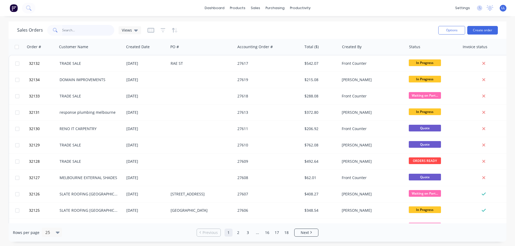
click at [80, 32] on input "text" at bounding box center [88, 30] width 52 height 11
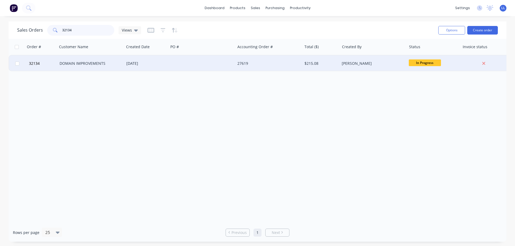
type input "32134"
click at [131, 65] on div "[DATE]" at bounding box center [146, 63] width 40 height 5
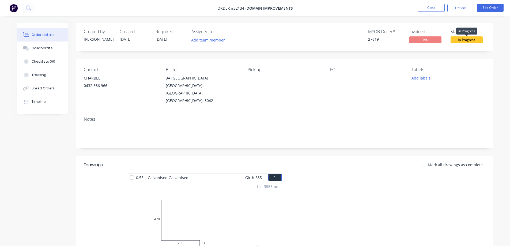
click at [468, 38] on span "In Progress" at bounding box center [467, 39] width 32 height 7
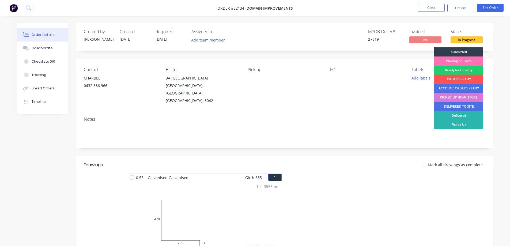
click at [460, 99] on div "PICKED UP FROM STORE" at bounding box center [459, 97] width 49 height 9
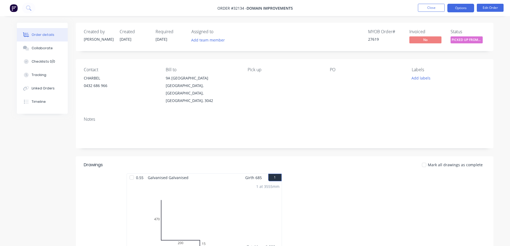
click at [457, 9] on button "Options" at bounding box center [461, 8] width 27 height 9
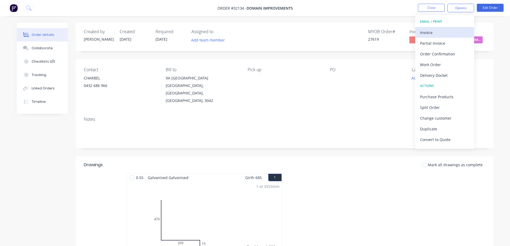
click at [442, 33] on div "Invoice" at bounding box center [444, 33] width 49 height 8
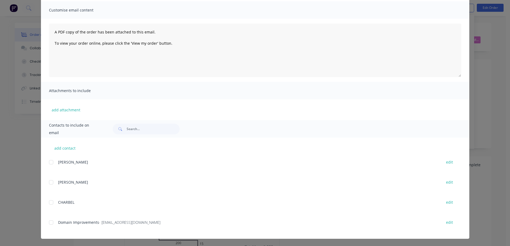
scroll to position [38, 0]
click at [50, 222] on div at bounding box center [51, 222] width 11 height 11
click at [50, 203] on div at bounding box center [51, 202] width 11 height 11
click at [48, 162] on div at bounding box center [51, 162] width 11 height 11
drag, startPoint x: 48, startPoint y: 184, endPoint x: 65, endPoint y: 183, distance: 17.4
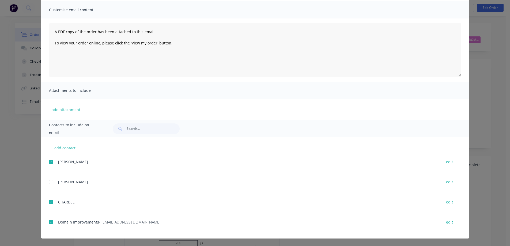
click at [49, 183] on div at bounding box center [51, 182] width 11 height 11
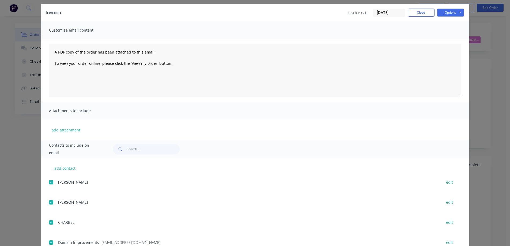
scroll to position [0, 0]
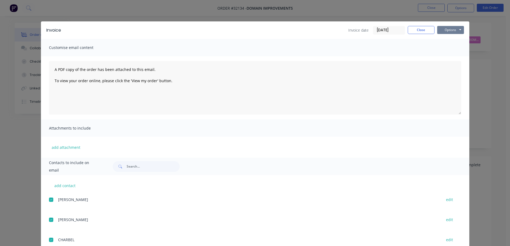
click at [445, 31] on button "Options" at bounding box center [451, 30] width 27 height 8
click at [452, 57] on button "Email" at bounding box center [455, 57] width 34 height 9
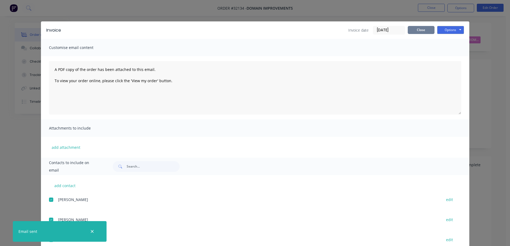
click at [412, 29] on button "Close" at bounding box center [421, 30] width 27 height 8
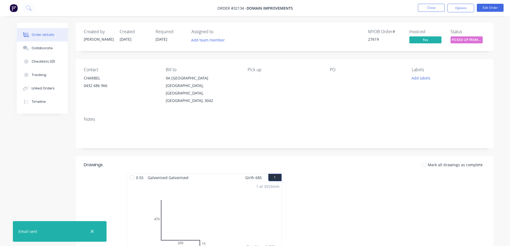
click at [14, 9] on img at bounding box center [14, 8] width 8 height 8
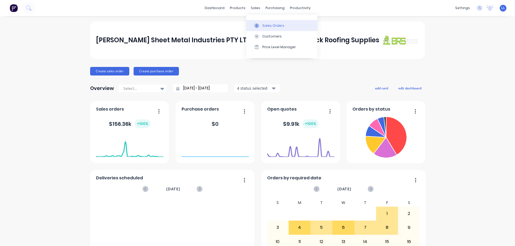
click at [276, 23] on div "Sales Orders" at bounding box center [273, 25] width 22 height 5
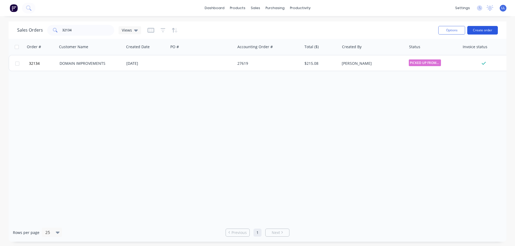
click at [484, 29] on button "Create order" at bounding box center [482, 30] width 31 height 9
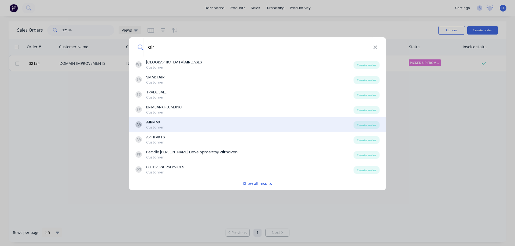
type input "air"
click at [179, 123] on div "AA AIR MAX Customer" at bounding box center [244, 125] width 218 height 10
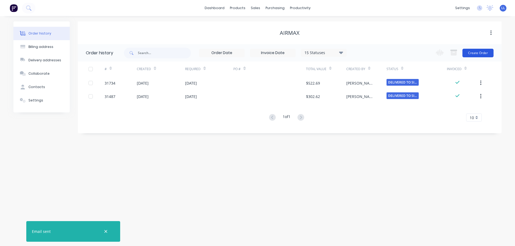
click at [473, 53] on button "Create Order" at bounding box center [477, 53] width 31 height 9
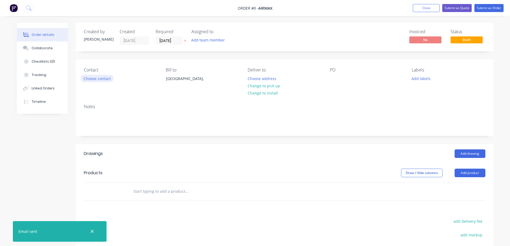
click at [98, 78] on button "Choose contact" at bounding box center [97, 78] width 33 height 7
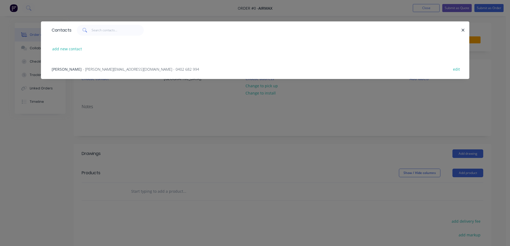
click at [98, 69] on span "- [PERSON_NAME][EMAIL_ADDRESS][DOMAIN_NAME] - 0402 682 994" at bounding box center [141, 69] width 117 height 5
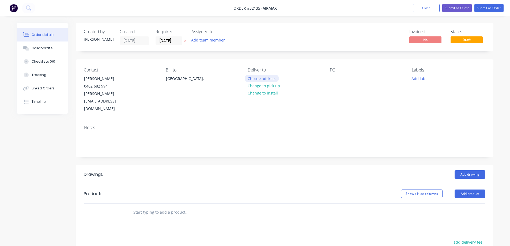
click at [267, 78] on button "Choose address" at bounding box center [262, 78] width 34 height 7
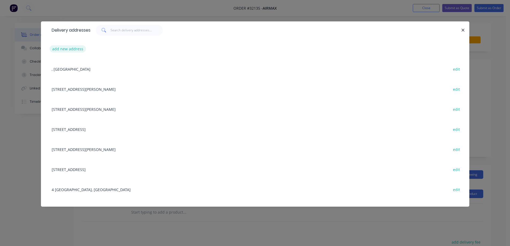
click at [78, 47] on button "add new address" at bounding box center [68, 48] width 37 height 7
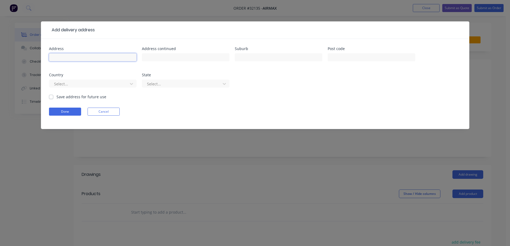
click at [72, 55] on input "text" at bounding box center [93, 57] width 88 height 8
type input "45 the avenue"
click at [258, 56] on input "text" at bounding box center [279, 57] width 88 height 8
type input "Sunshine"
click at [57, 97] on label "Save address for future use" at bounding box center [82, 97] width 50 height 6
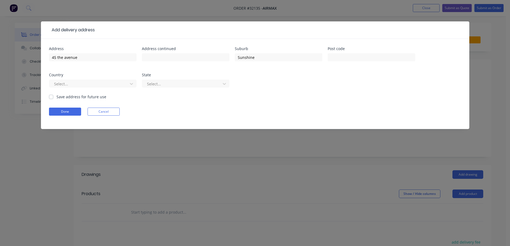
click at [52, 97] on input "Save address for future use" at bounding box center [51, 96] width 4 height 5
checkbox input "true"
drag, startPoint x: 66, startPoint y: 111, endPoint x: 117, endPoint y: 114, distance: 50.5
click at [67, 111] on button "Done" at bounding box center [65, 112] width 32 height 8
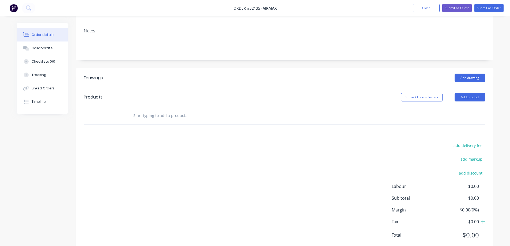
scroll to position [97, 0]
click at [470, 73] on button "Add drawing" at bounding box center [470, 77] width 31 height 9
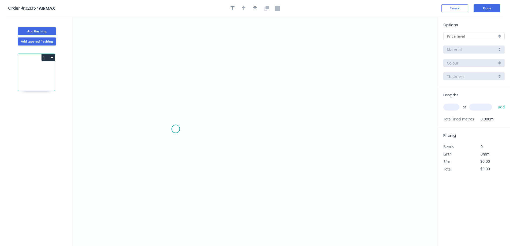
drag, startPoint x: 176, startPoint y: 129, endPoint x: 215, endPoint y: 137, distance: 39.7
click at [182, 129] on icon "0" at bounding box center [255, 132] width 366 height 230
click at [184, 61] on icon "0 ?" at bounding box center [255, 132] width 366 height 230
drag, startPoint x: 306, startPoint y: 65, endPoint x: 305, endPoint y: 104, distance: 38.3
click at [306, 67] on icon "0 ? ?" at bounding box center [255, 132] width 366 height 230
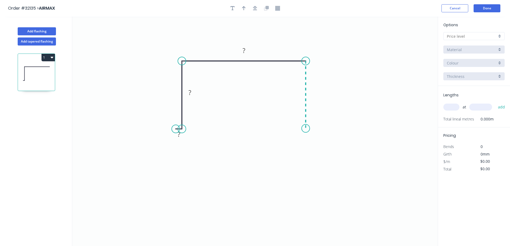
click at [309, 128] on icon "0 ? ? ?" at bounding box center [255, 132] width 366 height 230
drag, startPoint x: 339, startPoint y: 129, endPoint x: 288, endPoint y: 132, distance: 51.3
click at [329, 129] on icon "0 ? ? ? ?" at bounding box center [255, 132] width 366 height 230
drag, startPoint x: 175, startPoint y: 130, endPoint x: 162, endPoint y: 130, distance: 13.1
click at [162, 130] on circle at bounding box center [162, 129] width 8 height 8
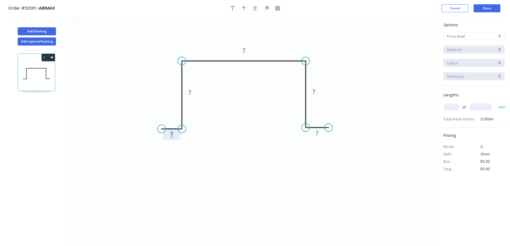
click at [174, 135] on rect at bounding box center [171, 135] width 11 height 8
click at [255, 8] on icon "button" at bounding box center [255, 8] width 4 height 4
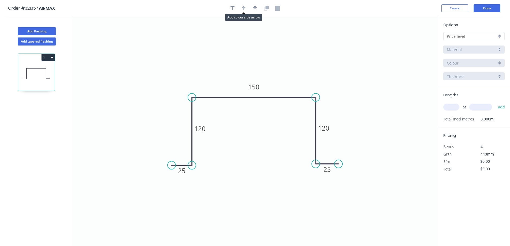
drag, startPoint x: 246, startPoint y: 8, endPoint x: 312, endPoint y: 37, distance: 72.0
click at [247, 9] on button "button" at bounding box center [244, 8] width 8 height 8
drag, startPoint x: 410, startPoint y: 41, endPoint x: 418, endPoint y: 49, distance: 10.6
click at [293, 76] on icon at bounding box center [290, 76] width 5 height 17
click at [499, 36] on div at bounding box center [474, 36] width 61 height 8
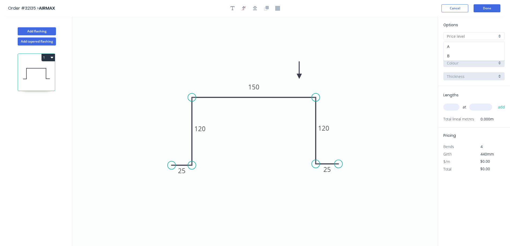
click at [476, 46] on div "A" at bounding box center [474, 46] width 61 height 9
type input "A"
type input "$25.01"
click at [501, 63] on div "Basalt" at bounding box center [474, 63] width 61 height 8
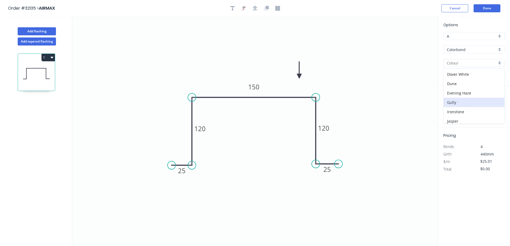
scroll to position [54, 0]
click at [479, 83] on div "Dune" at bounding box center [474, 85] width 61 height 9
type input "Dune"
click at [449, 108] on input "text" at bounding box center [452, 107] width 16 height 7
type input "5"
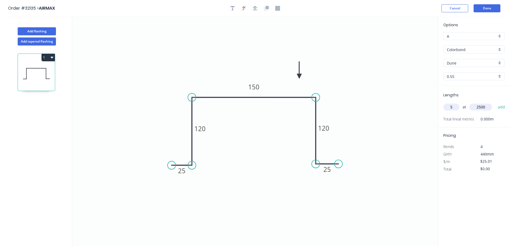
type input "2500"
click at [496, 103] on button "add" at bounding box center [502, 107] width 13 height 9
type input "$312.63"
type input "1"
type input "5000"
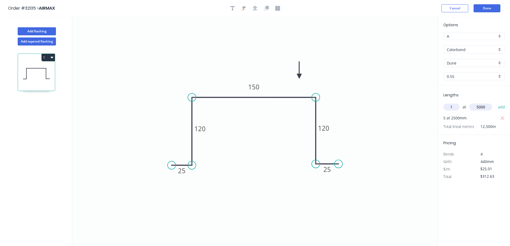
click at [496, 103] on button "add" at bounding box center [502, 107] width 13 height 9
type input "$437.68"
click at [488, 8] on button "Done" at bounding box center [487, 8] width 27 height 8
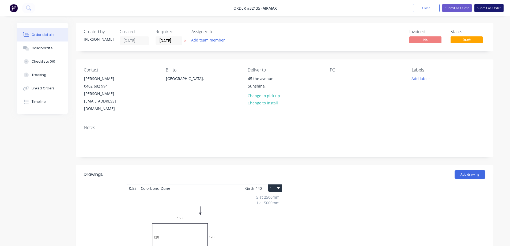
click at [491, 9] on button "Submit as Order" at bounding box center [489, 8] width 29 height 8
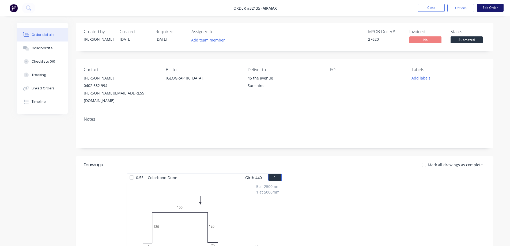
click at [490, 8] on button "Edit Order" at bounding box center [490, 8] width 27 height 8
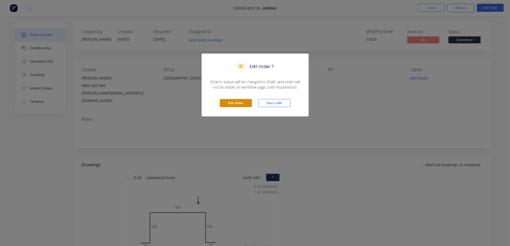
drag, startPoint x: 243, startPoint y: 103, endPoint x: 256, endPoint y: 102, distance: 12.9
click at [245, 103] on button "Edit Order" at bounding box center [236, 103] width 32 height 8
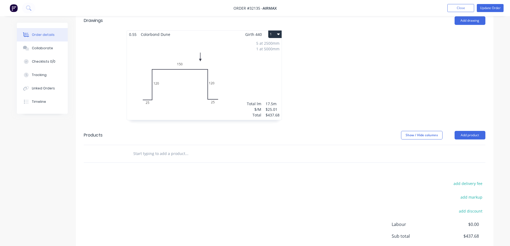
scroll to position [192, 0]
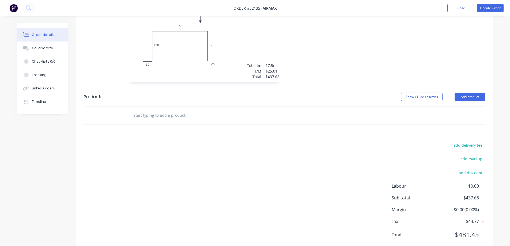
drag, startPoint x: 472, startPoint y: 131, endPoint x: 425, endPoint y: 148, distance: 49.9
click at [465, 142] on button "add delivery fee" at bounding box center [468, 145] width 35 height 7
type input "50"
click input "submit" at bounding box center [0, 0] width 0 height 0
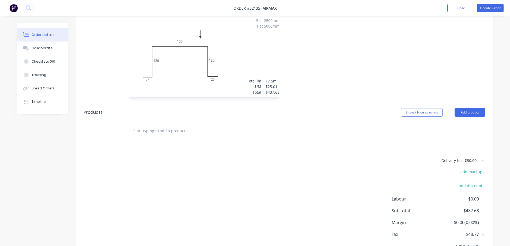
scroll to position [56, 0]
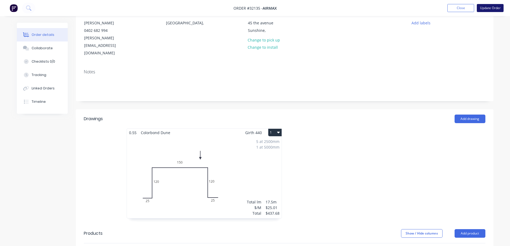
click at [490, 7] on button "Update Order" at bounding box center [490, 8] width 27 height 8
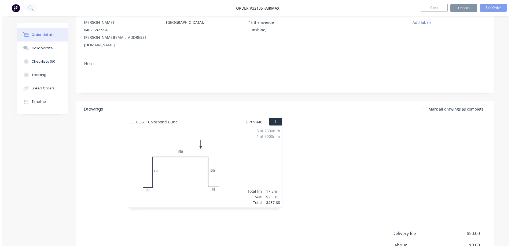
scroll to position [0, 0]
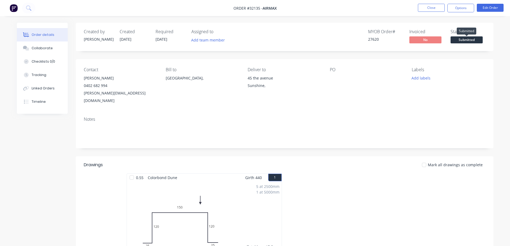
click at [472, 40] on span "Submitted" at bounding box center [467, 39] width 32 height 7
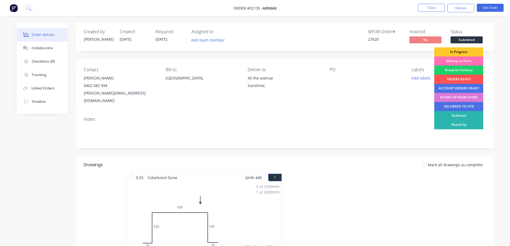
click at [466, 52] on div "In Progress" at bounding box center [459, 51] width 49 height 9
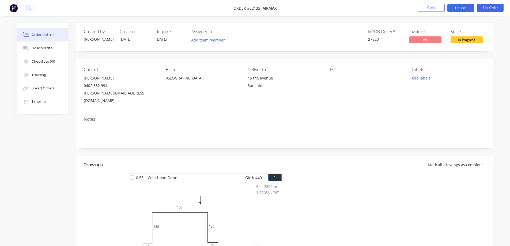
click at [458, 10] on button "Options" at bounding box center [461, 8] width 27 height 9
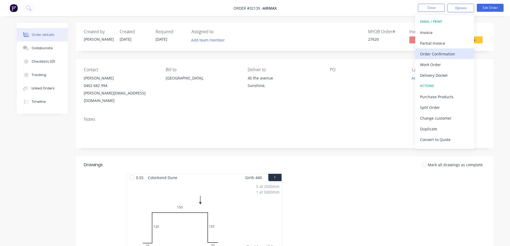
click at [451, 57] on div "Order Confirmation" at bounding box center [444, 54] width 49 height 8
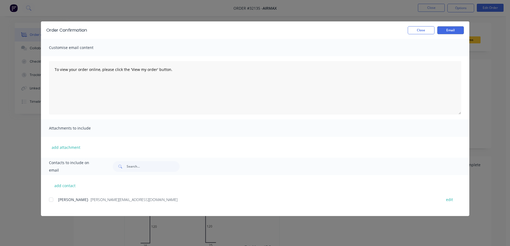
drag, startPoint x: 51, startPoint y: 199, endPoint x: 128, endPoint y: 177, distance: 80.4
click at [55, 198] on div at bounding box center [51, 200] width 11 height 11
click at [442, 32] on button "Email" at bounding box center [451, 30] width 27 height 8
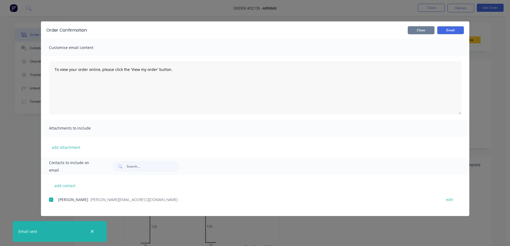
click at [425, 30] on button "Close" at bounding box center [421, 30] width 27 height 8
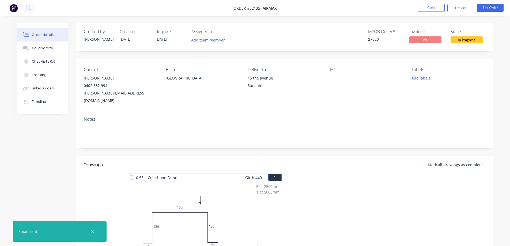
drag, startPoint x: 461, startPoint y: 9, endPoint x: 454, endPoint y: 14, distance: 8.4
click at [460, 9] on button "Options" at bounding box center [461, 8] width 27 height 9
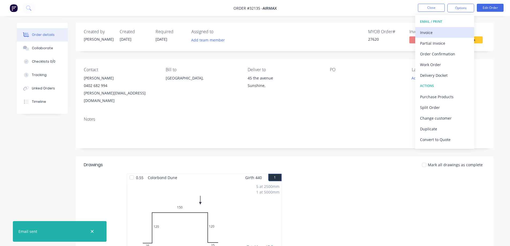
click at [436, 29] on div "Invoice" at bounding box center [444, 33] width 49 height 8
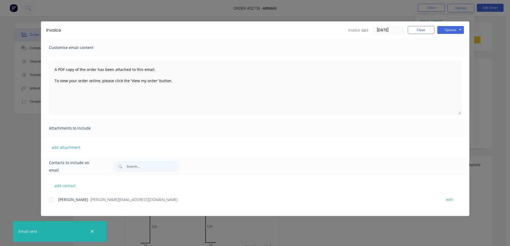
drag, startPoint x: 49, startPoint y: 200, endPoint x: 55, endPoint y: 199, distance: 6.1
click at [53, 199] on div at bounding box center [51, 200] width 11 height 11
click at [454, 31] on button "Options" at bounding box center [451, 30] width 27 height 8
click at [454, 55] on button "Email" at bounding box center [455, 57] width 34 height 9
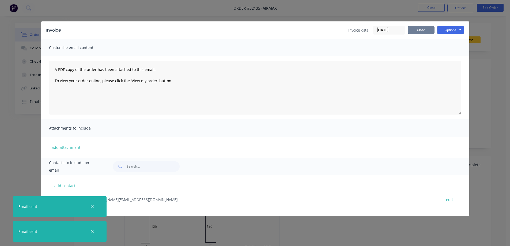
click at [430, 29] on button "Close" at bounding box center [421, 30] width 27 height 8
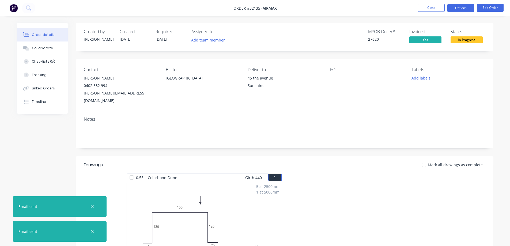
click at [465, 9] on button "Options" at bounding box center [461, 8] width 27 height 9
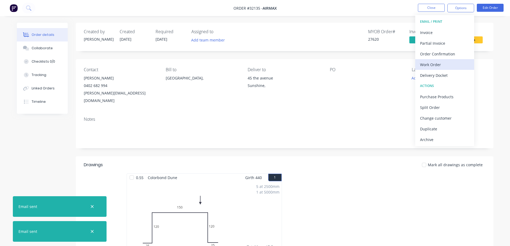
click at [452, 64] on div "Work Order" at bounding box center [444, 65] width 49 height 8
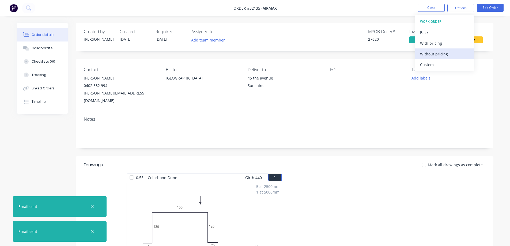
click at [453, 55] on div "Without pricing" at bounding box center [444, 54] width 49 height 8
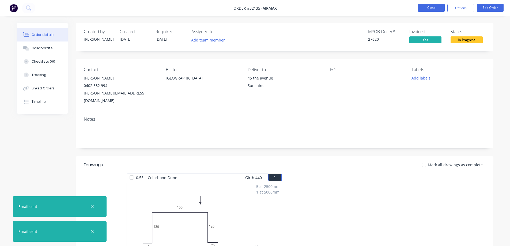
click at [430, 9] on button "Close" at bounding box center [431, 8] width 27 height 8
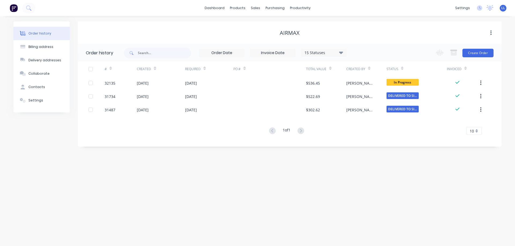
click at [14, 9] on img at bounding box center [14, 8] width 8 height 8
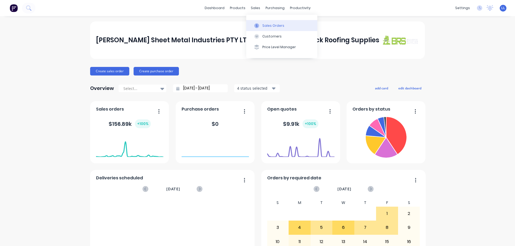
click at [273, 27] on div "Sales Orders" at bounding box center [273, 25] width 22 height 5
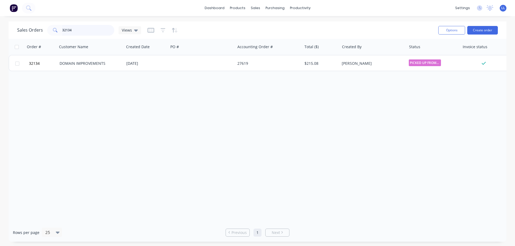
click at [85, 30] on input "32134" at bounding box center [88, 30] width 52 height 11
type input "3"
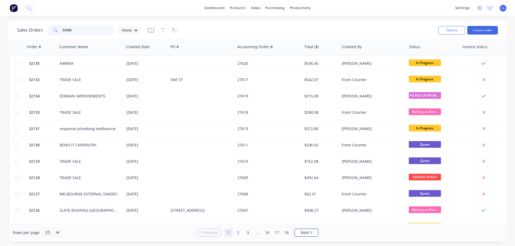
type input "32088"
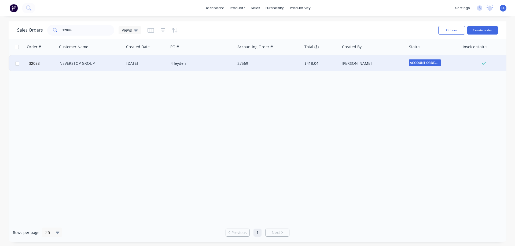
click at [368, 62] on div "[PERSON_NAME]" at bounding box center [370, 63] width 59 height 5
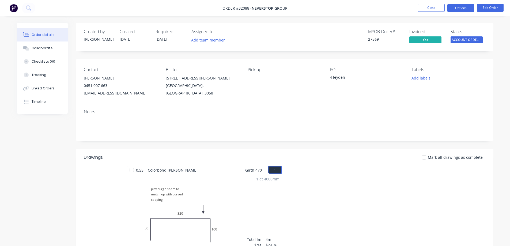
click at [458, 9] on button "Options" at bounding box center [461, 8] width 27 height 9
drag, startPoint x: 494, startPoint y: 46, endPoint x: 471, endPoint y: 40, distance: 24.4
click at [493, 46] on div "Order details Collaborate Checklists 0/0 Tracking Linked Orders Timeline Order …" at bounding box center [256, 215] width 488 height 384
click at [470, 40] on span "ACCOUNT ORDERS ..." at bounding box center [467, 39] width 32 height 7
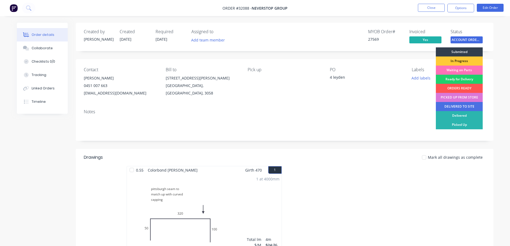
click at [460, 98] on div "PICKED UP FROM STORE" at bounding box center [459, 97] width 47 height 9
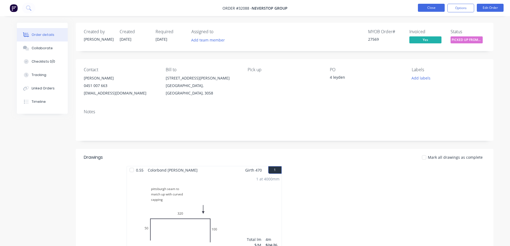
click at [441, 9] on button "Close" at bounding box center [431, 8] width 27 height 8
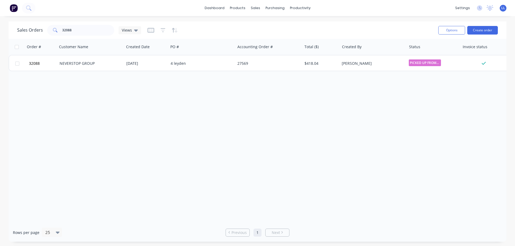
click at [13, 6] on img at bounding box center [14, 8] width 8 height 8
